Goal: Transaction & Acquisition: Purchase product/service

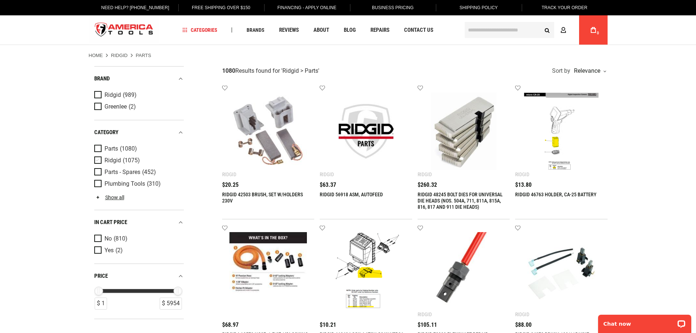
click at [97, 160] on span "Product Filters" at bounding box center [99, 160] width 10 height 8
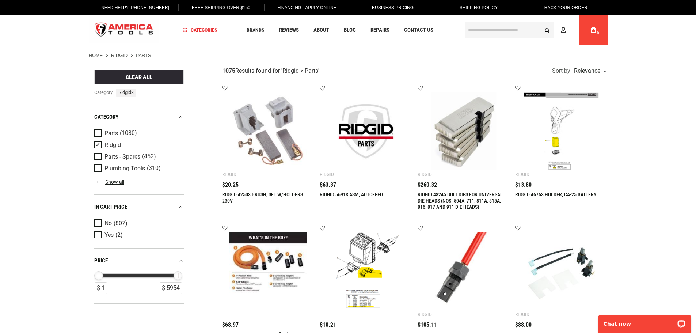
click at [551, 153] on img at bounding box center [562, 131] width 78 height 78
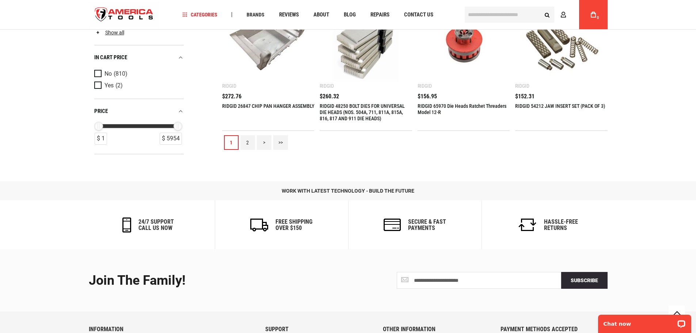
scroll to position [804, 0]
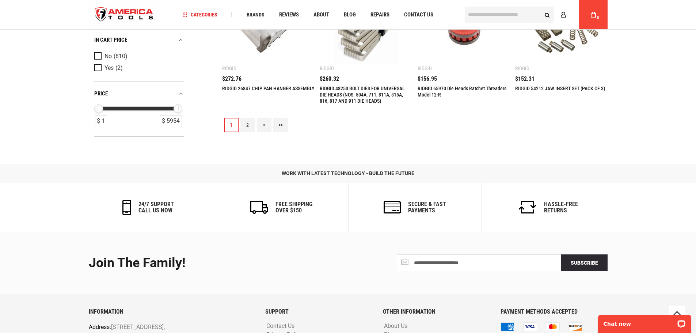
click at [244, 120] on link "2" at bounding box center [247, 125] width 15 height 15
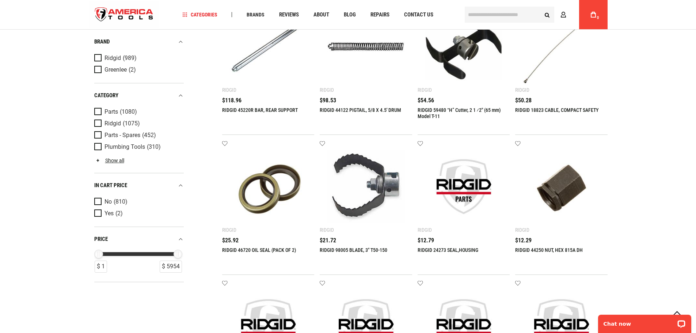
scroll to position [0, 0]
